Goal: Task Accomplishment & Management: Manage account settings

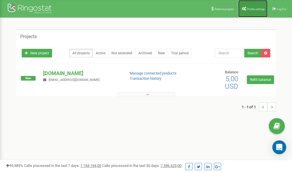
click at [252, 6] on link "Profile settings" at bounding box center [253, 8] width 30 height 17
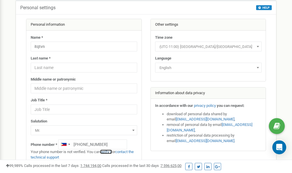
click at [108, 152] on link "verify it" at bounding box center [106, 152] width 12 height 4
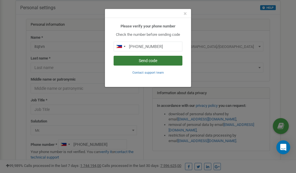
click at [149, 60] on button "Send code" at bounding box center [148, 61] width 69 height 10
